Goal: Find contact information: Find contact information

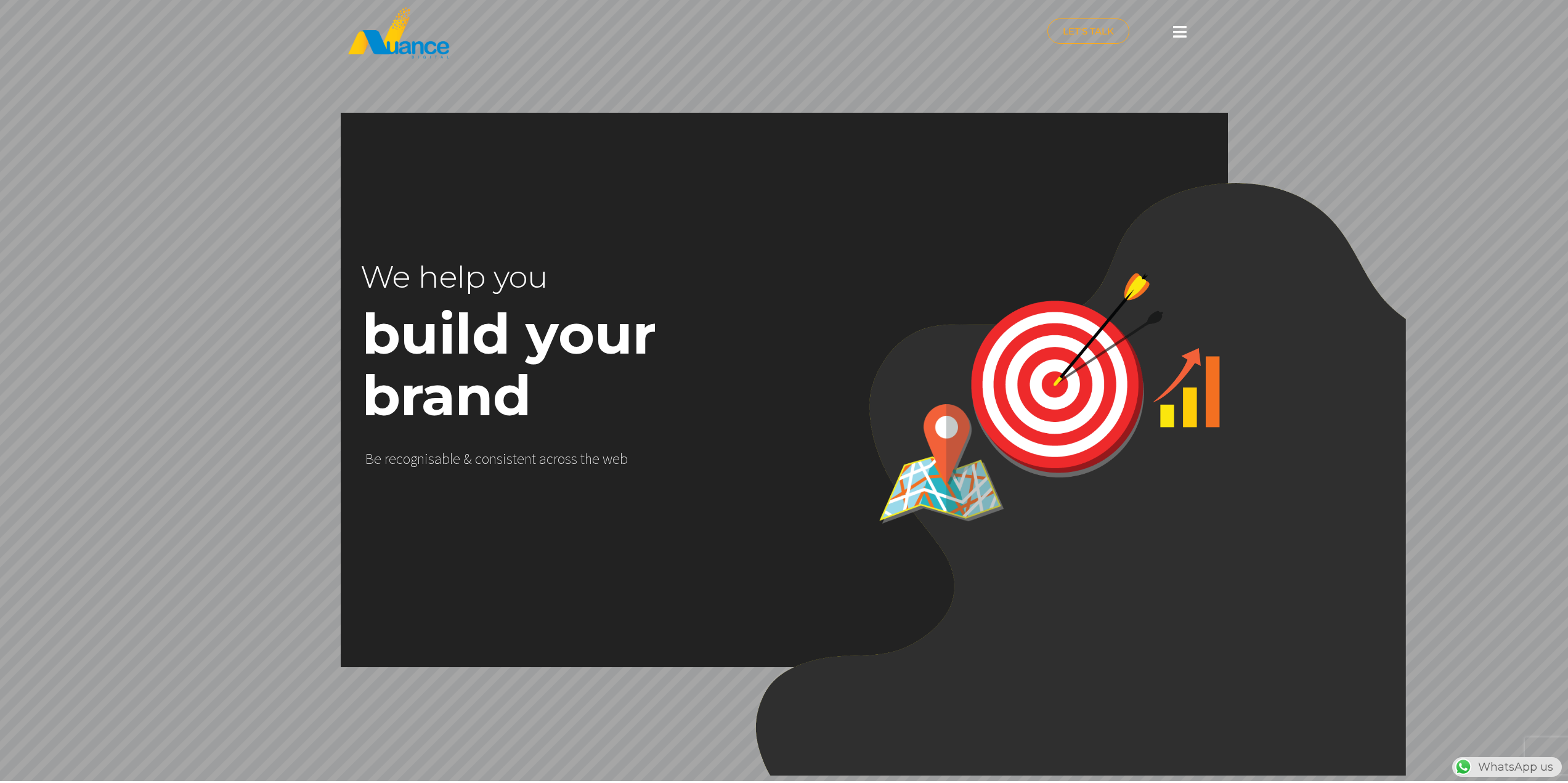
click at [1174, 33] on icon at bounding box center [1179, 31] width 13 height 16
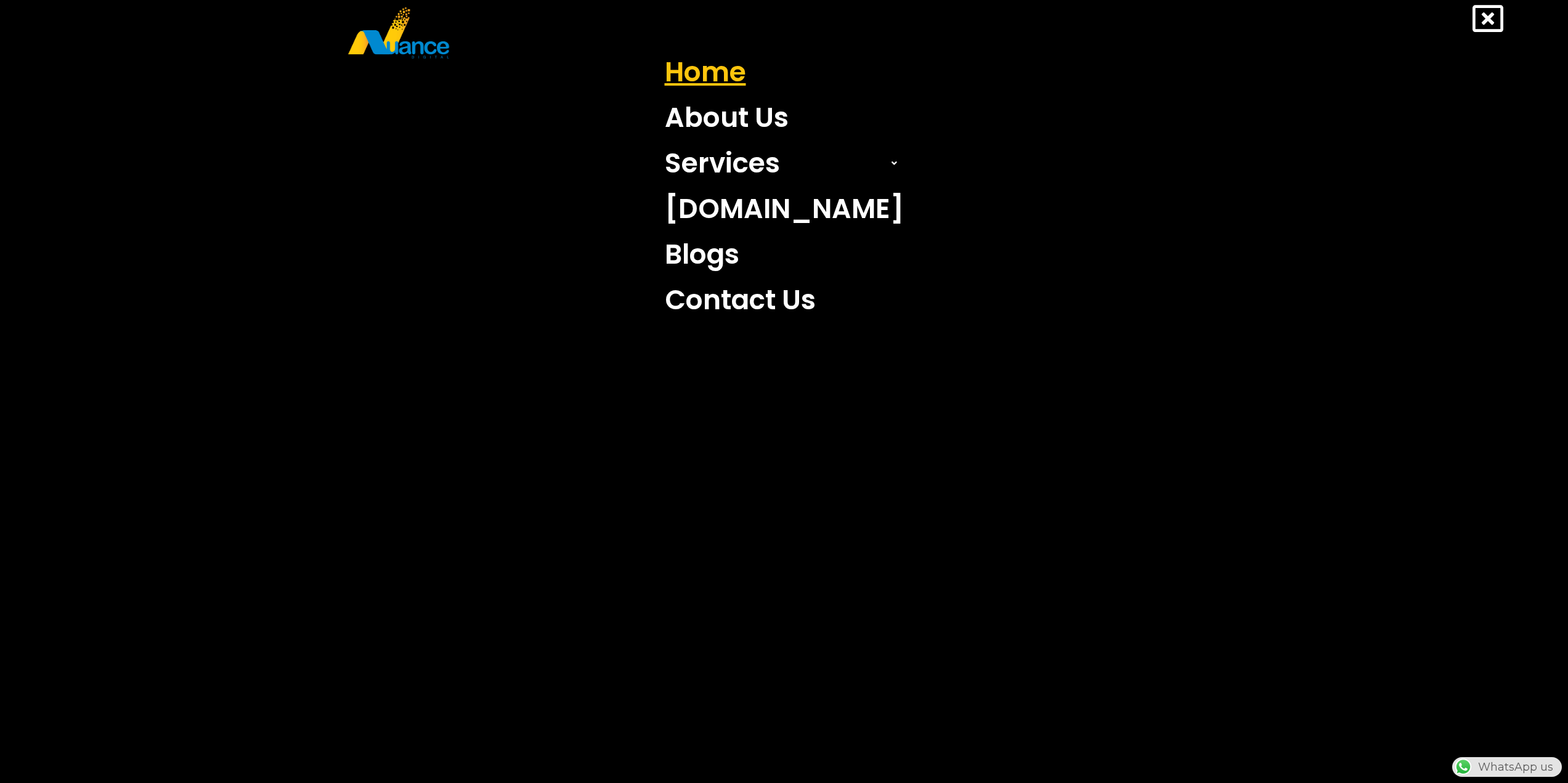
scroll to position [0, 324]
click at [751, 73] on link "Home" at bounding box center [784, 72] width 258 height 45
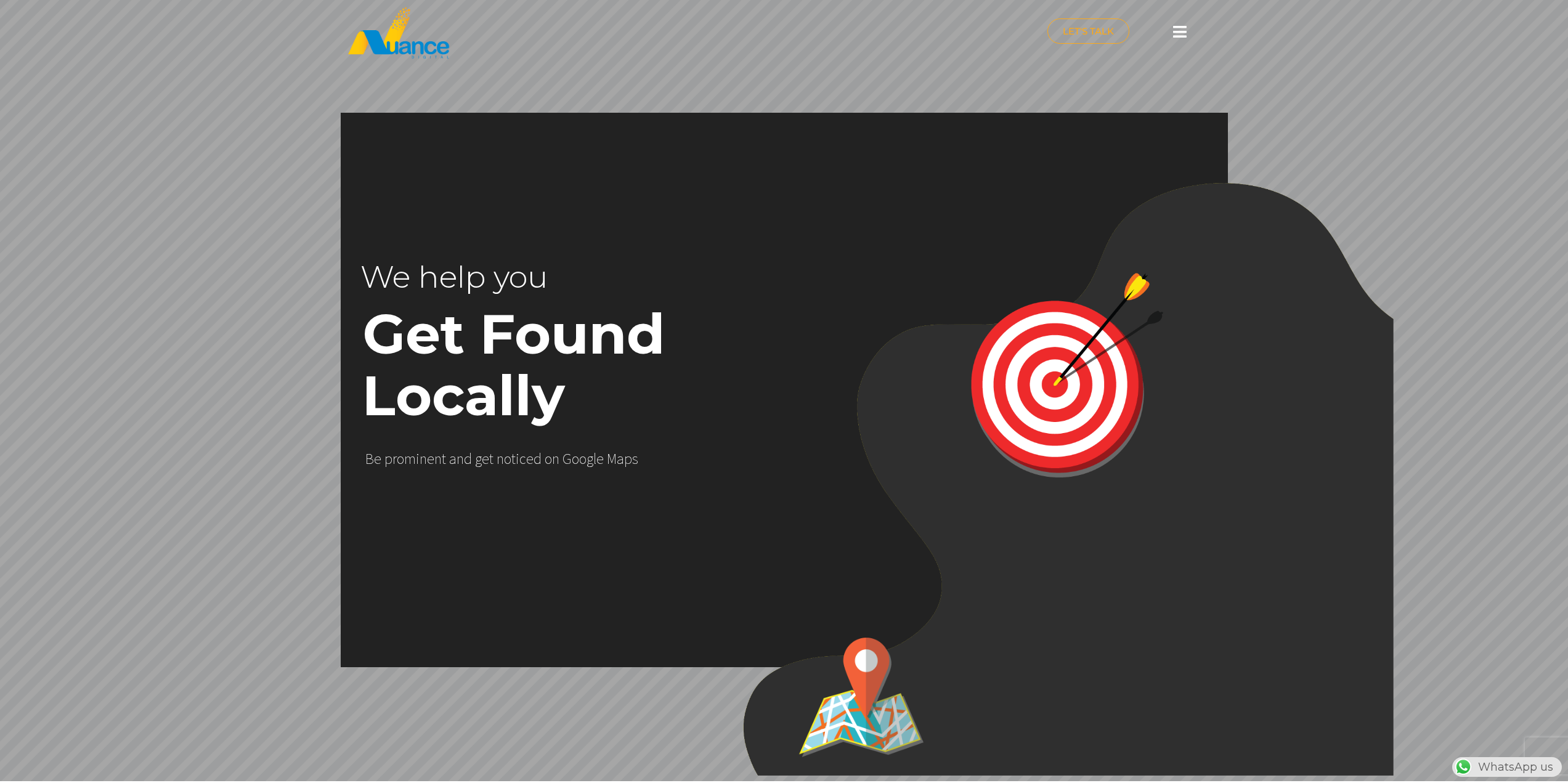
scroll to position [0, 324]
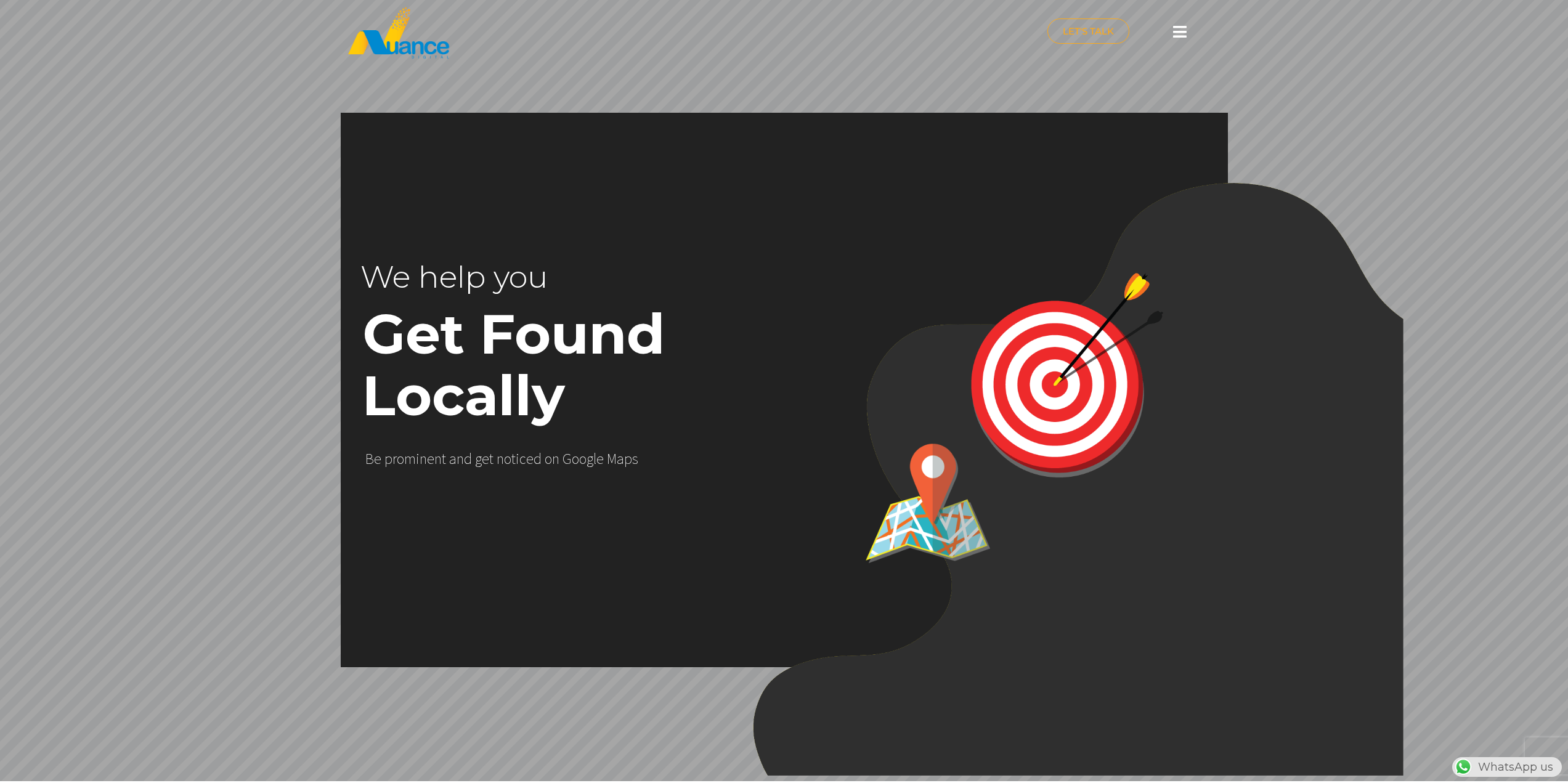
click at [1185, 30] on icon at bounding box center [1179, 31] width 13 height 16
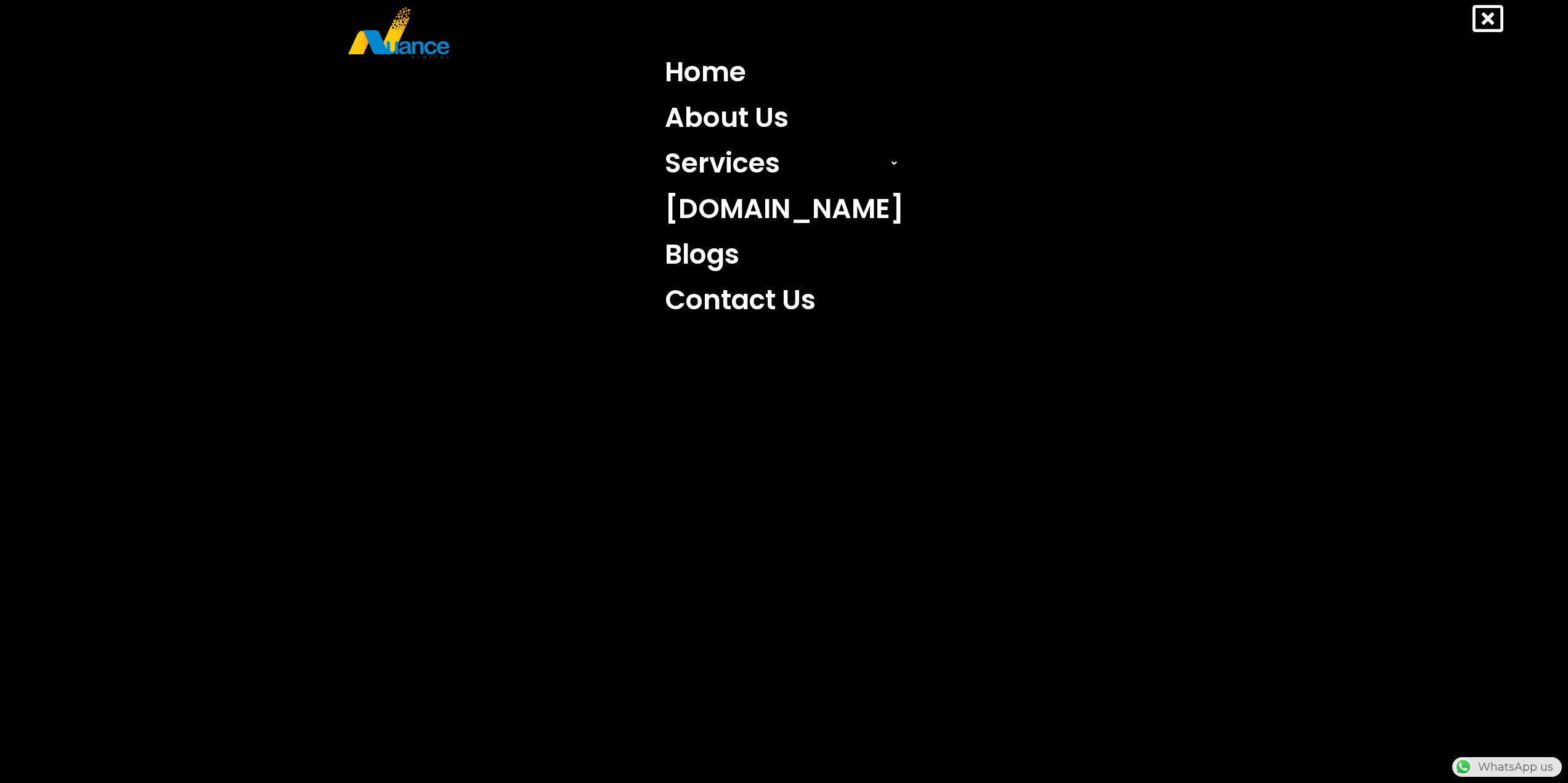
click at [1500, 9] on icon at bounding box center [1487, 18] width 30 height 30
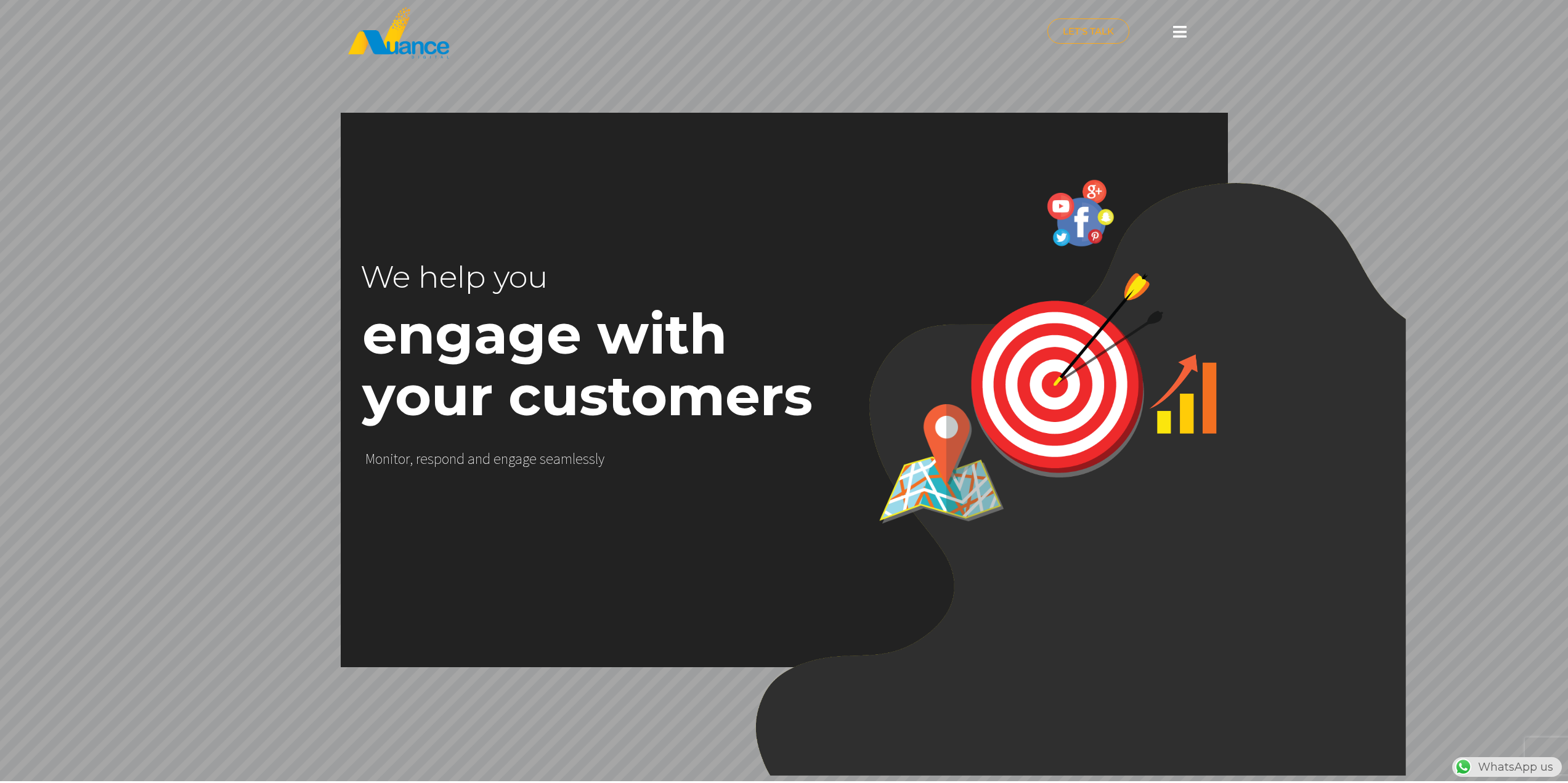
scroll to position [0, 0]
click at [1176, 34] on icon at bounding box center [1179, 31] width 13 height 16
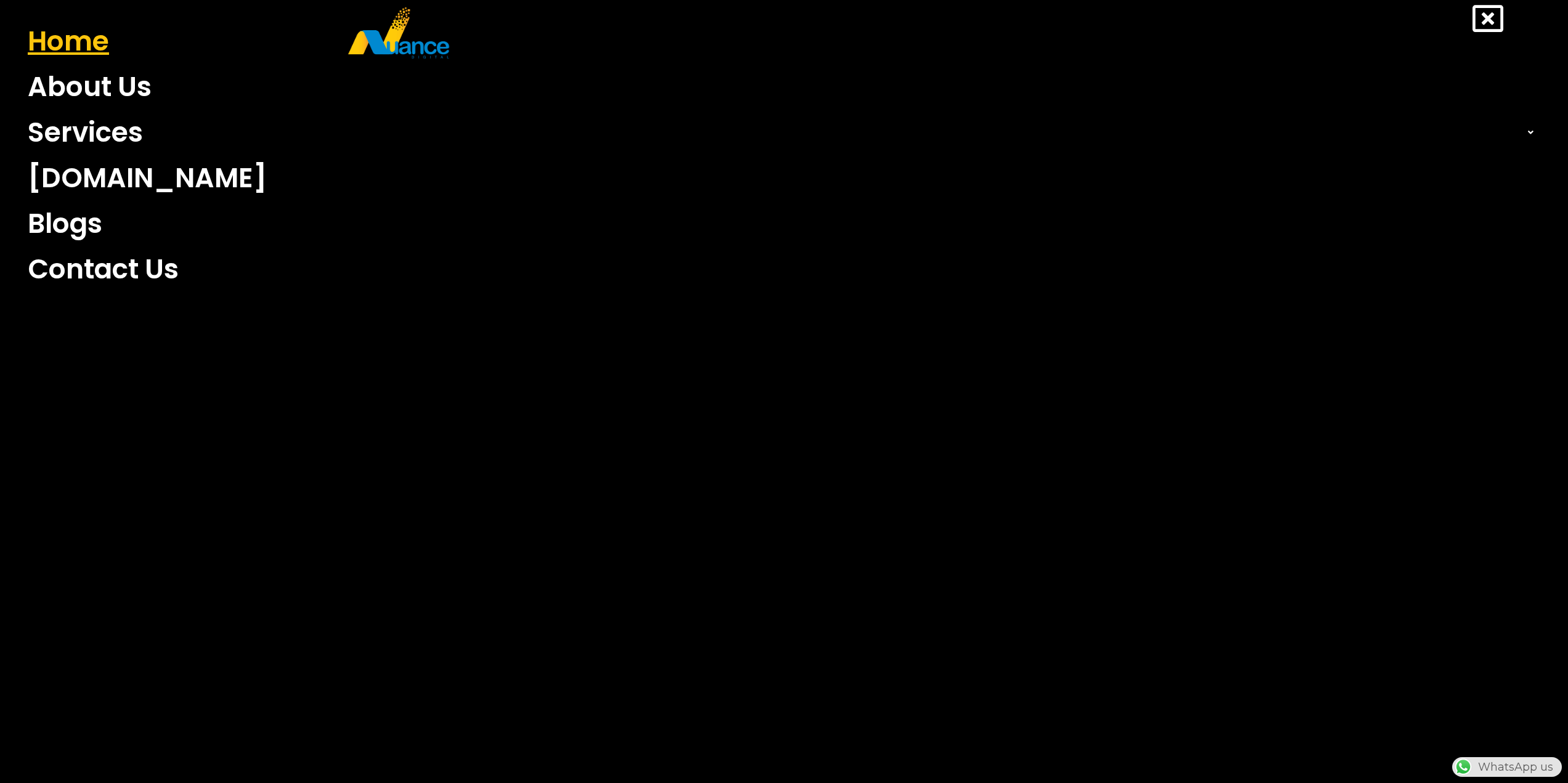
click at [92, 55] on link "Home" at bounding box center [784, 40] width 1531 height 45
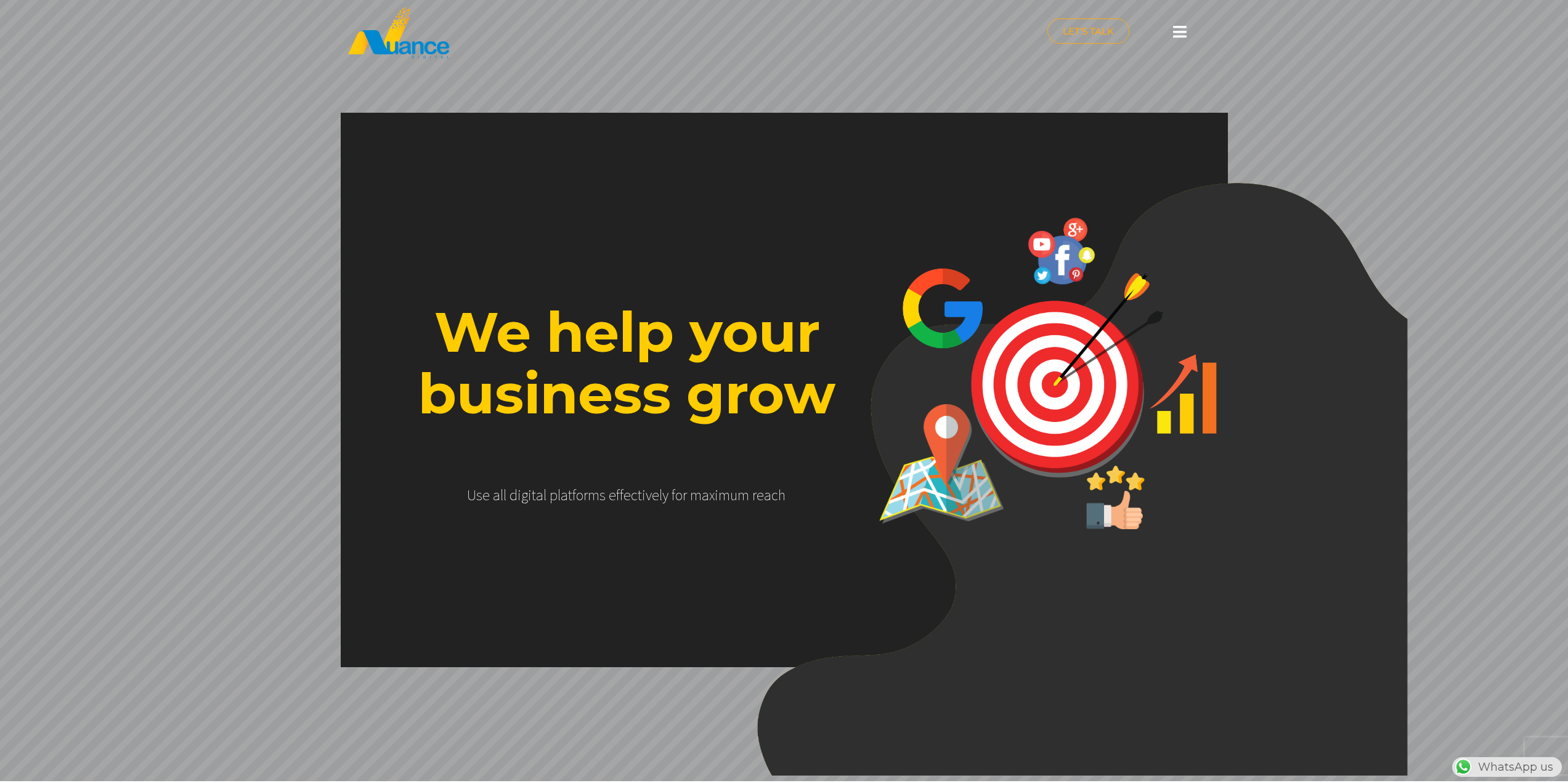
click at [1178, 30] on icon at bounding box center [1179, 31] width 13 height 16
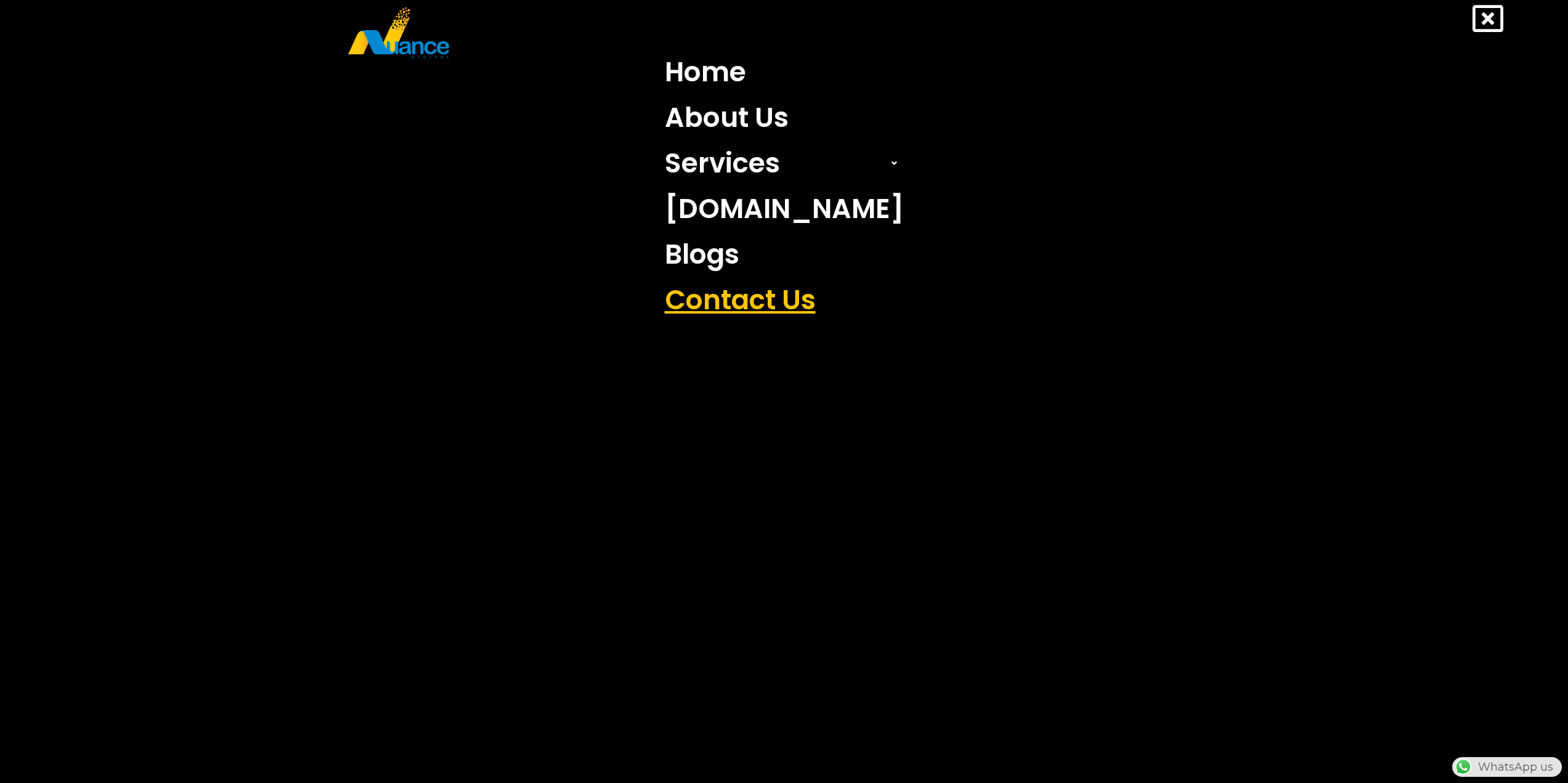
click at [775, 305] on link "Contact Us" at bounding box center [784, 300] width 258 height 45
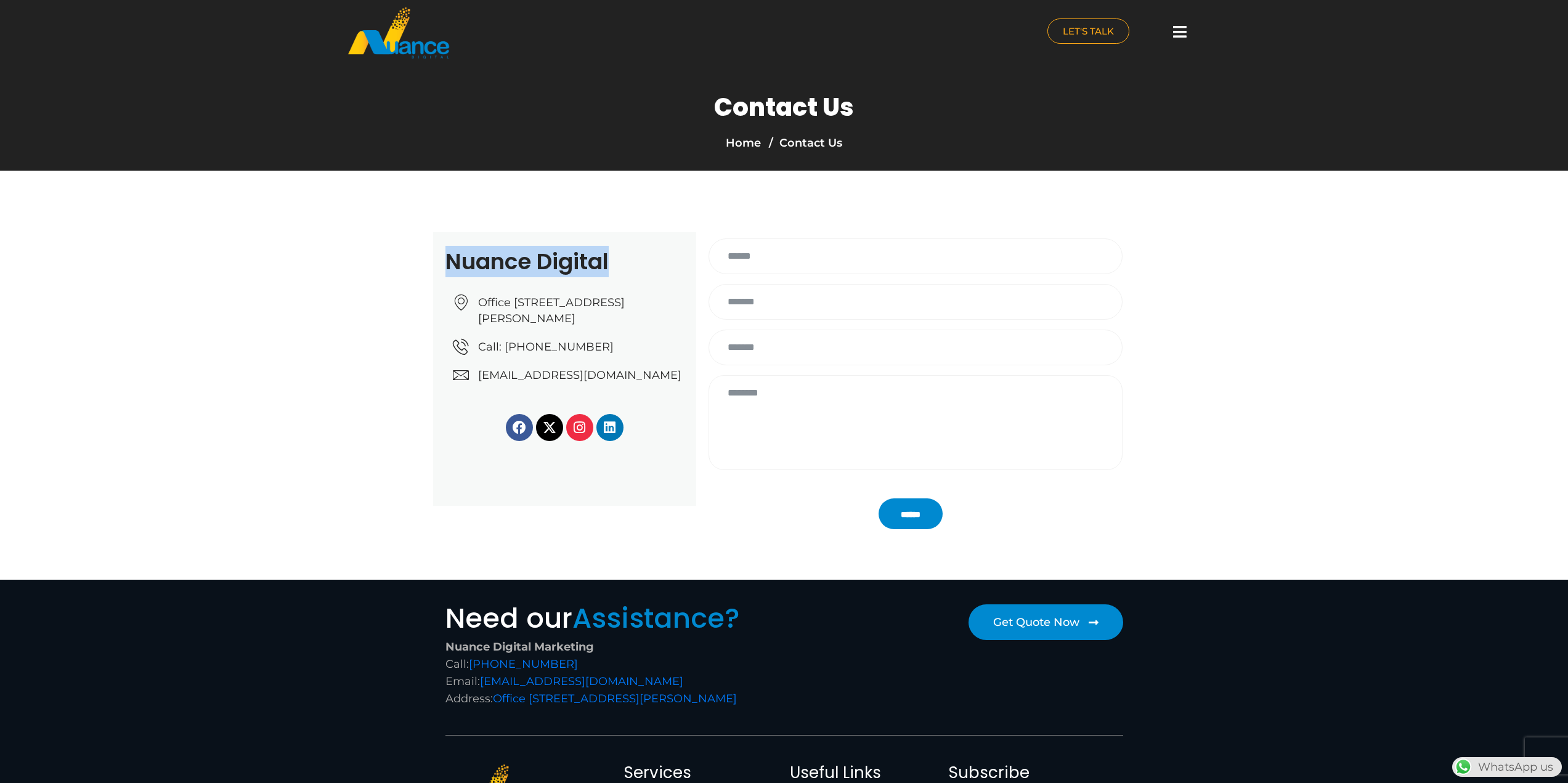
drag, startPoint x: 621, startPoint y: 253, endPoint x: 452, endPoint y: 253, distance: 169.0
click at [452, 253] on h2 "Nuance Digital" at bounding box center [565, 262] width 239 height 22
copy h2 "Nuance Digital"
